Goal: Task Accomplishment & Management: Manage account settings

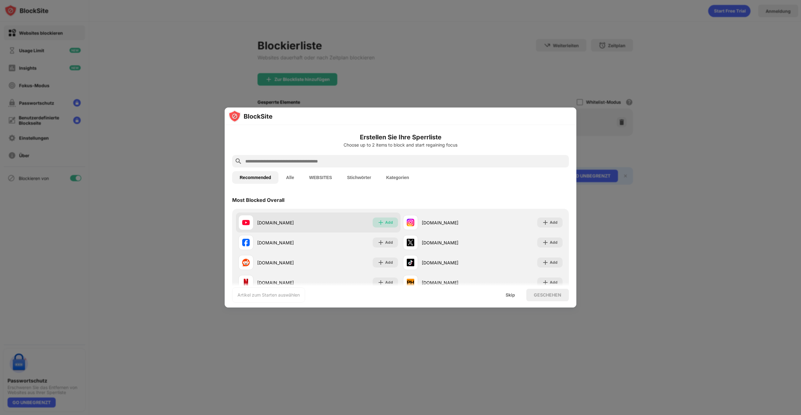
click at [385, 223] on div "Add" at bounding box center [389, 223] width 8 height 6
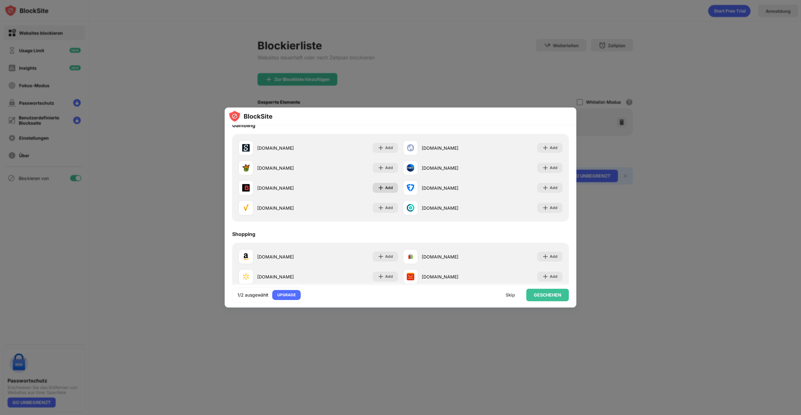
scroll to position [673, 0]
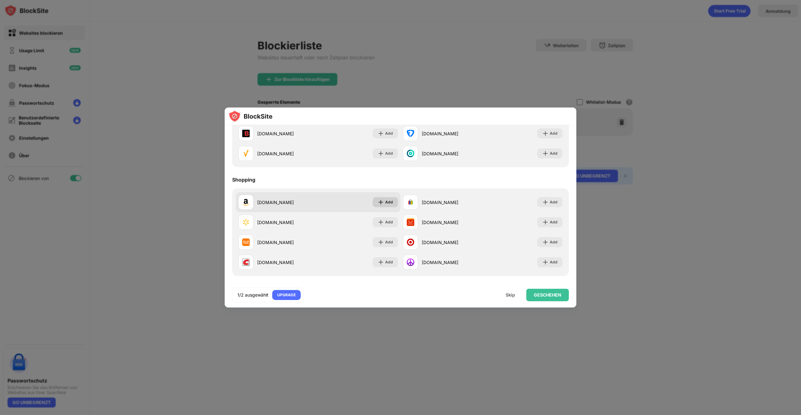
click at [383, 200] on img at bounding box center [380, 202] width 6 height 6
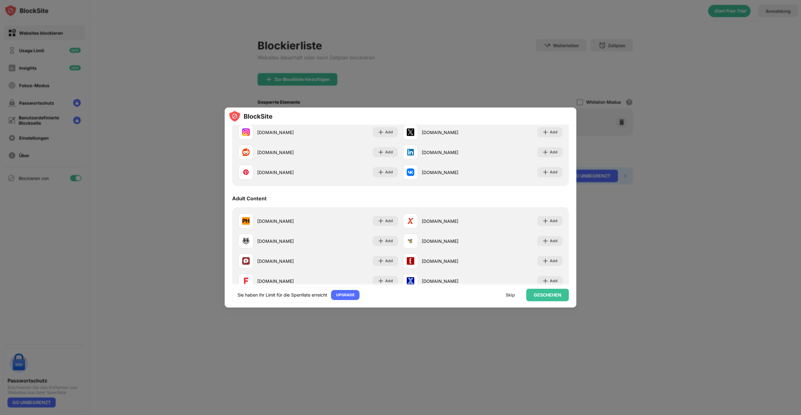
scroll to position [0, 0]
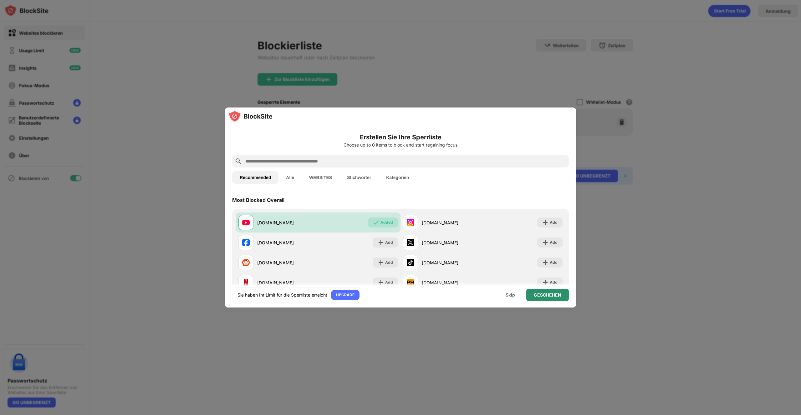
click at [543, 296] on div "GESCHEHEN" at bounding box center [548, 295] width 28 height 5
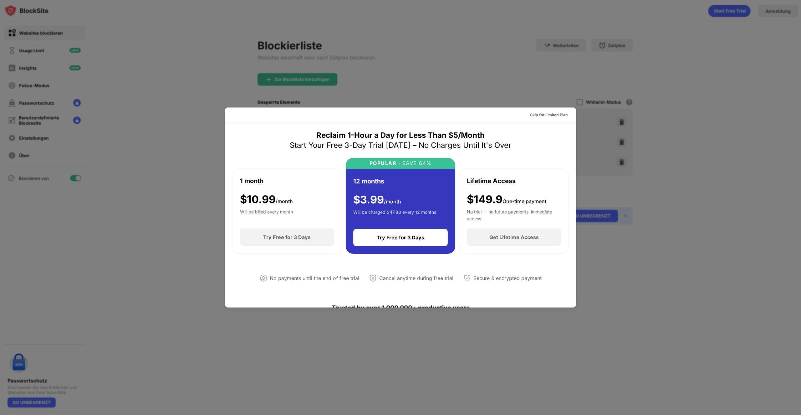
click at [639, 181] on div at bounding box center [400, 207] width 801 height 415
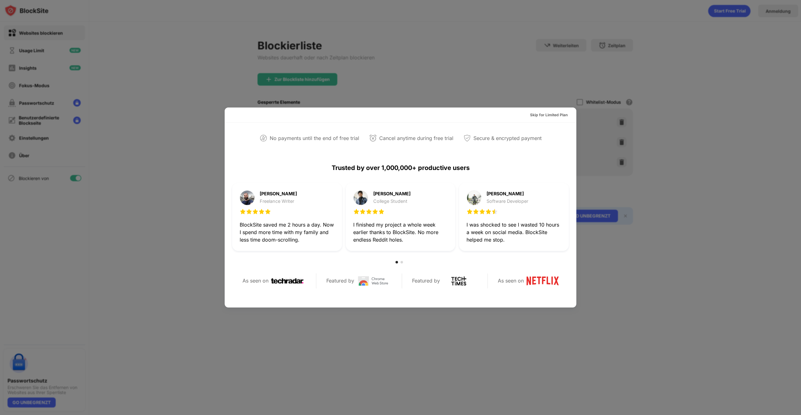
scroll to position [305, 0]
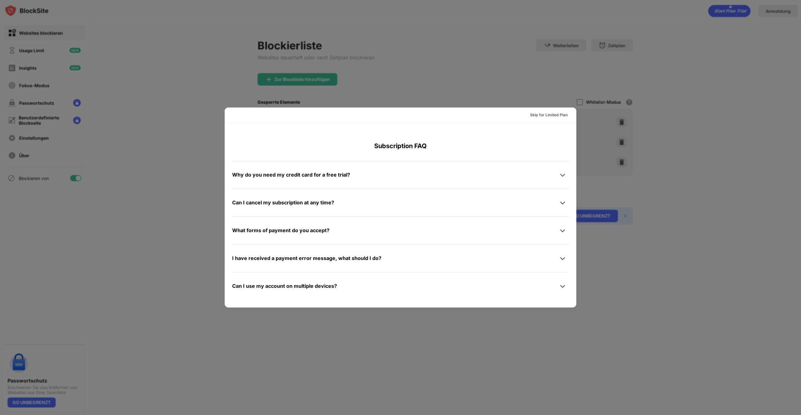
click at [684, 237] on div at bounding box center [400, 207] width 801 height 415
click at [564, 113] on div "Skip for Limited Plan" at bounding box center [549, 115] width 38 height 6
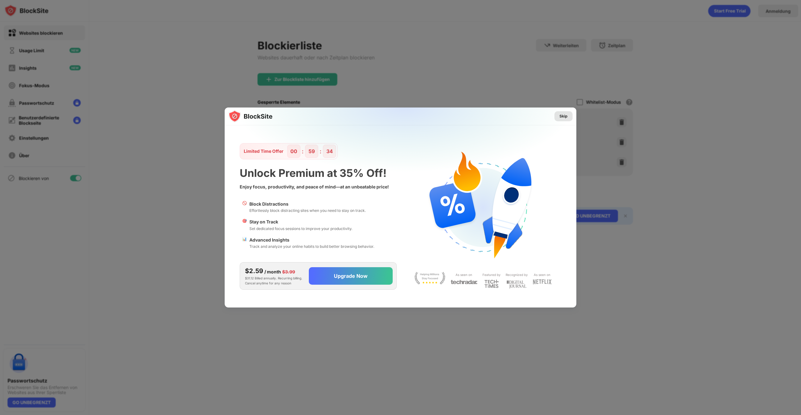
click at [566, 115] on div "Skip" at bounding box center [563, 116] width 8 height 6
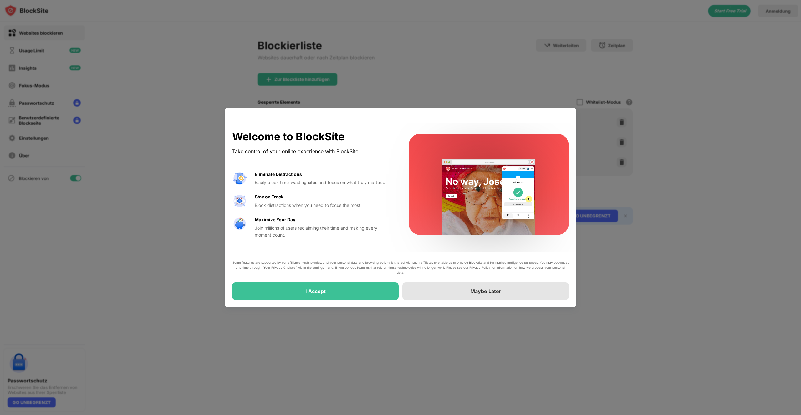
click at [468, 295] on div "Maybe Later" at bounding box center [485, 292] width 166 height 18
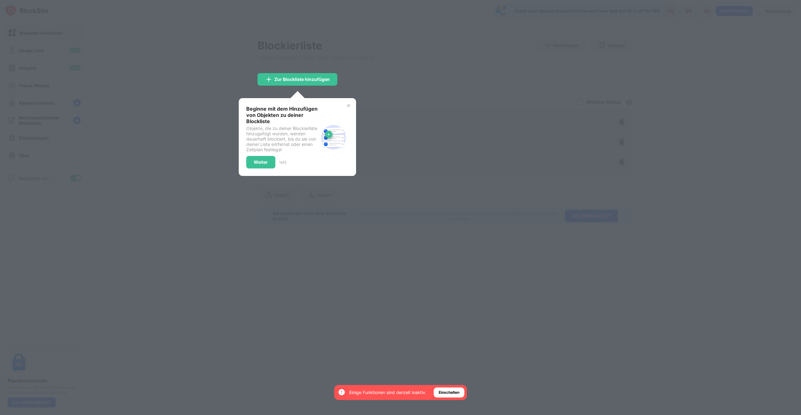
drag, startPoint x: 446, startPoint y: 128, endPoint x: 381, endPoint y: 122, distance: 65.3
click at [445, 127] on div at bounding box center [400, 207] width 801 height 415
click at [349, 104] on img at bounding box center [348, 105] width 5 height 5
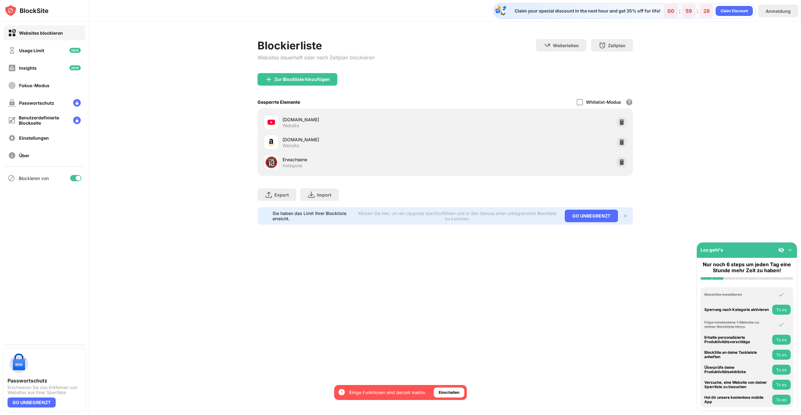
click at [790, 250] on img at bounding box center [790, 250] width 6 height 6
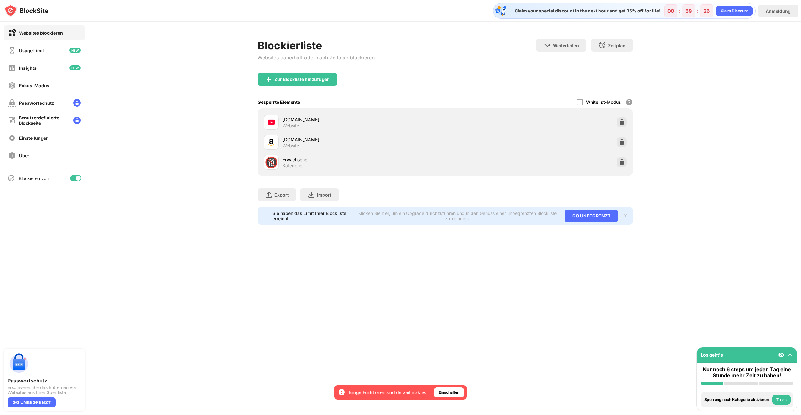
click at [425, 78] on div "Zur Blockliste hinzufügen" at bounding box center [444, 84] width 375 height 23
click at [282, 77] on div "Zur Blockliste hinzufügen" at bounding box center [301, 79] width 55 height 5
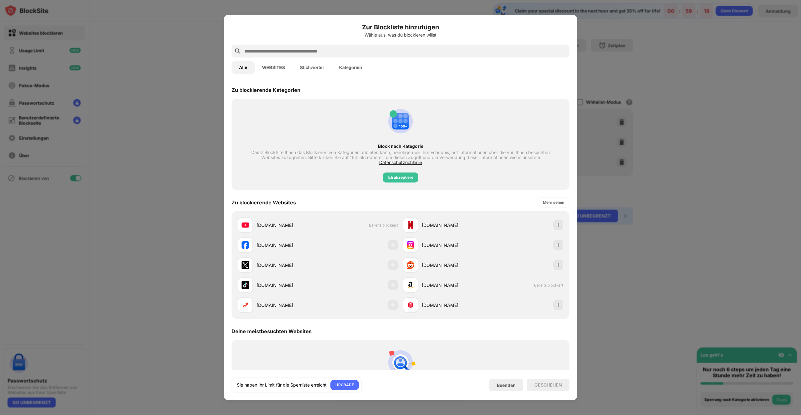
click at [276, 67] on button "WEBSITES" at bounding box center [274, 67] width 38 height 13
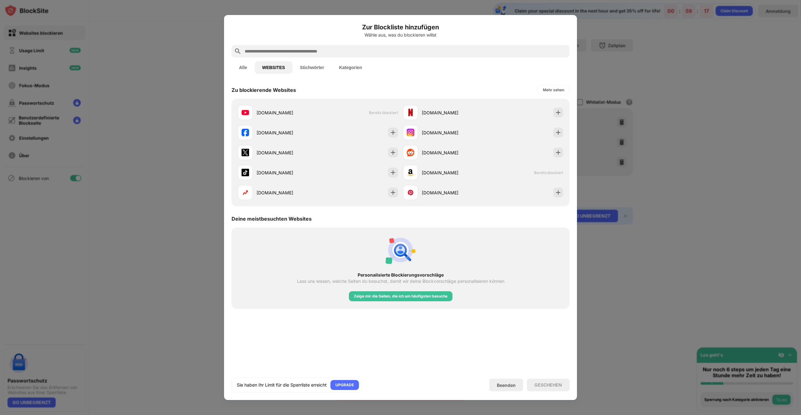
click at [245, 65] on button "Alle" at bounding box center [242, 67] width 23 height 13
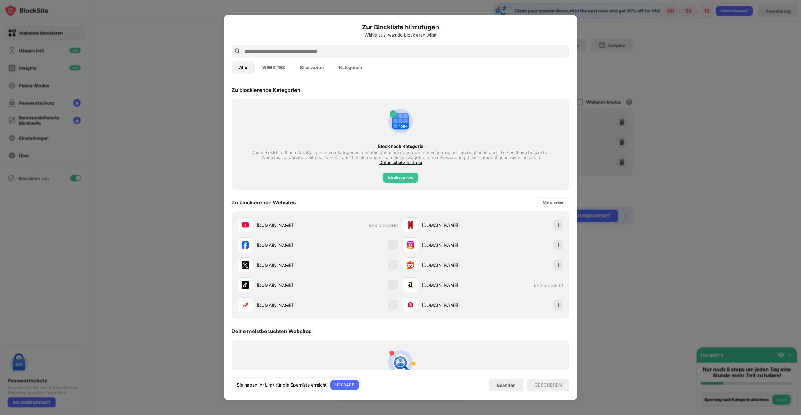
click at [267, 52] on input "text" at bounding box center [405, 52] width 323 height 8
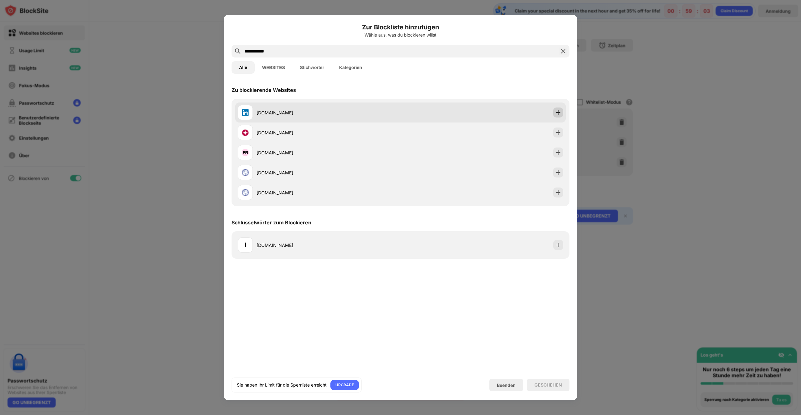
type input "**********"
click at [557, 114] on img at bounding box center [558, 112] width 6 height 6
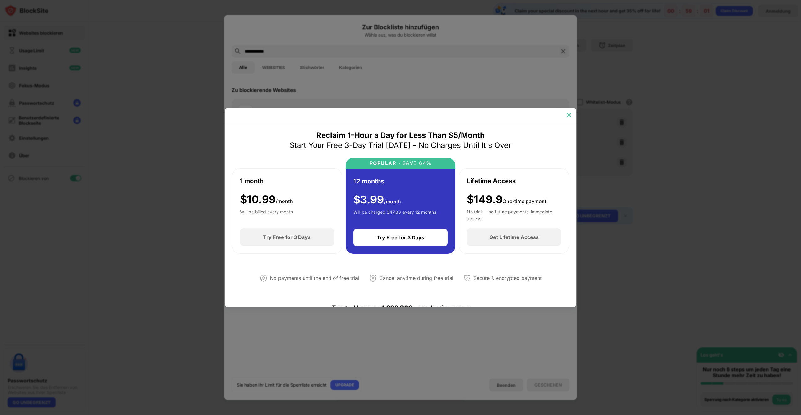
click at [566, 115] on img at bounding box center [568, 115] width 6 height 6
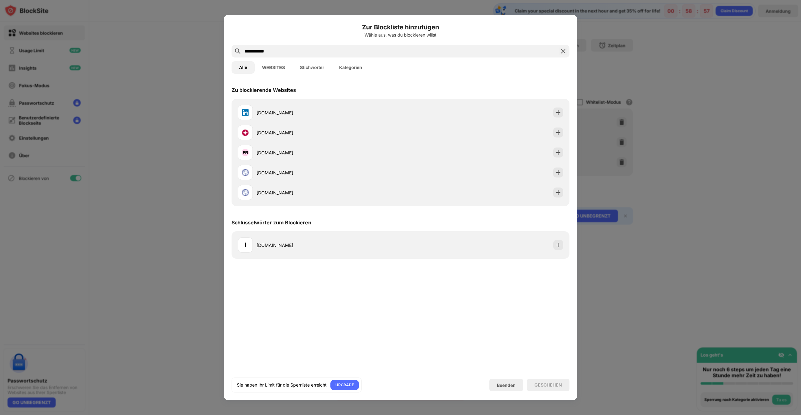
drag, startPoint x: 686, startPoint y: 217, endPoint x: 756, endPoint y: 30, distance: 199.8
click at [687, 217] on div at bounding box center [400, 207] width 801 height 415
